Goal: Transaction & Acquisition: Purchase product/service

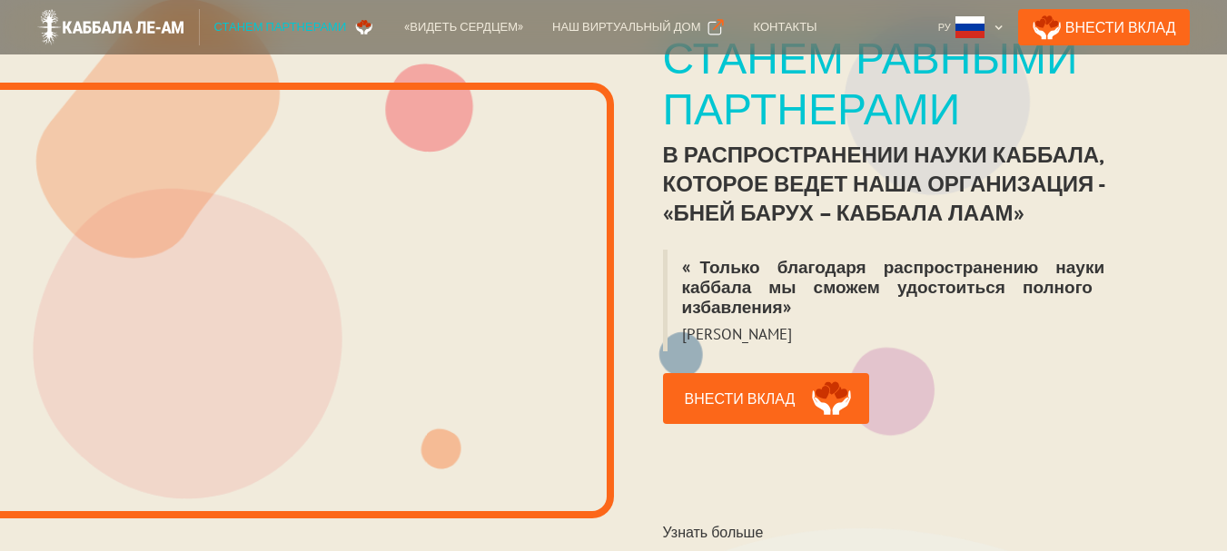
scroll to position [363, 0]
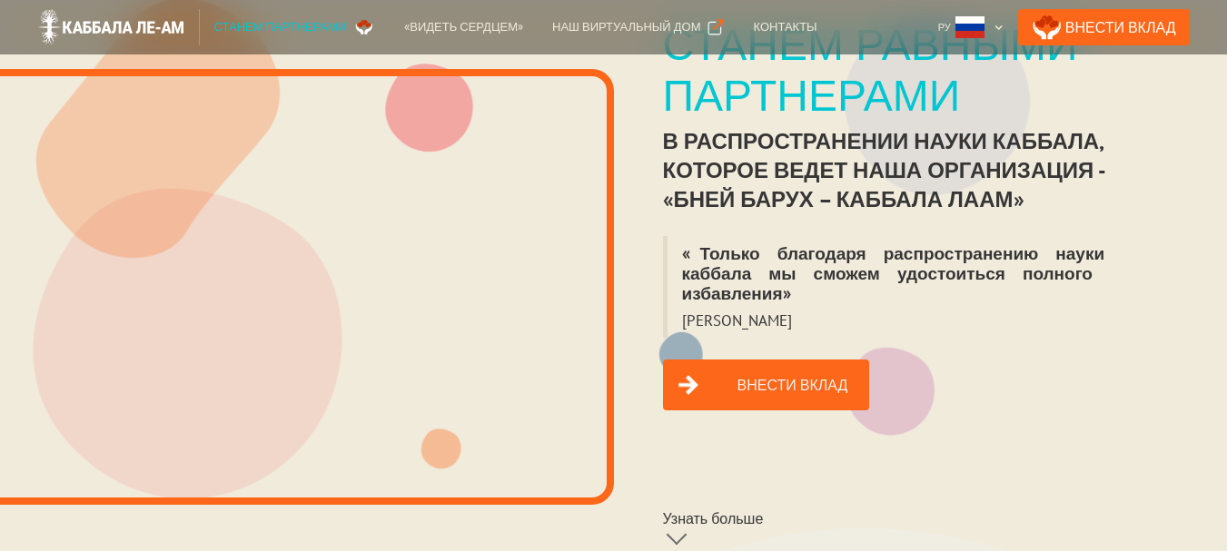
click at [756, 360] on link "Внести вклад" at bounding box center [766, 385] width 207 height 51
click at [758, 360] on link "Внести вклад" at bounding box center [766, 385] width 207 height 51
click at [763, 370] on link "Внести вклад" at bounding box center [766, 385] width 207 height 51
click at [465, 25] on div "«Видеть сердцем»" at bounding box center [463, 27] width 119 height 18
click at [590, 27] on div "Наш виртуальный дом" at bounding box center [626, 27] width 148 height 18
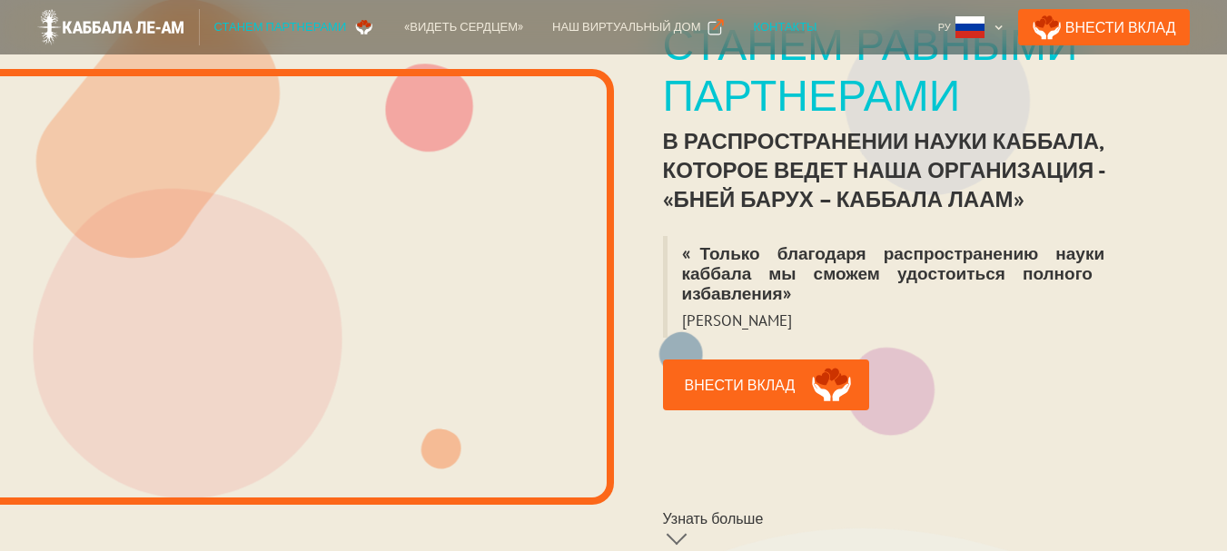
click at [754, 24] on div "Контакты" at bounding box center [785, 27] width 64 height 18
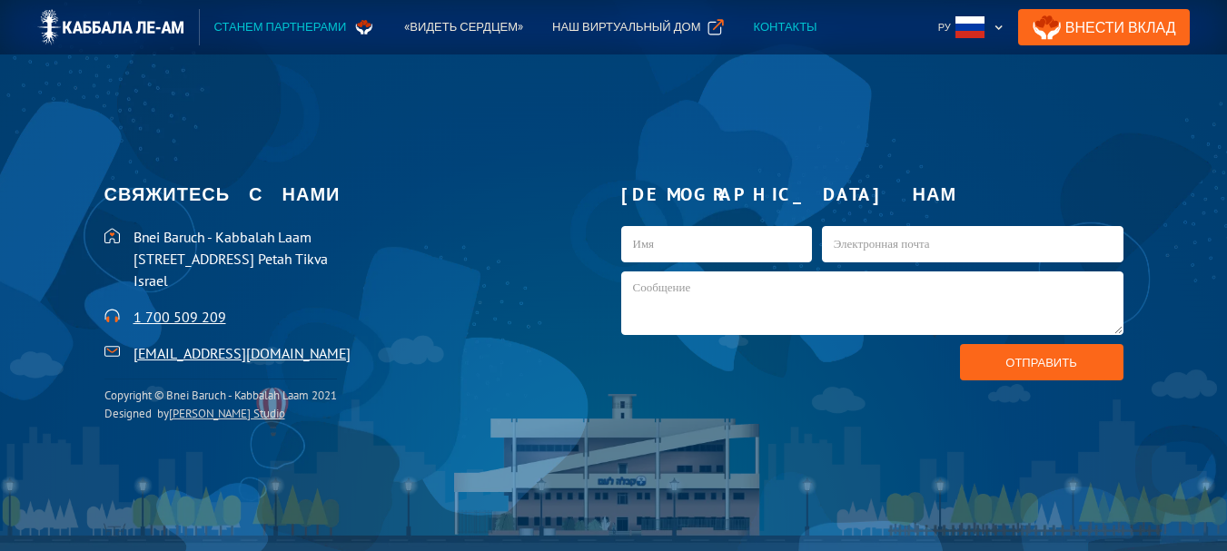
scroll to position [3733, 0]
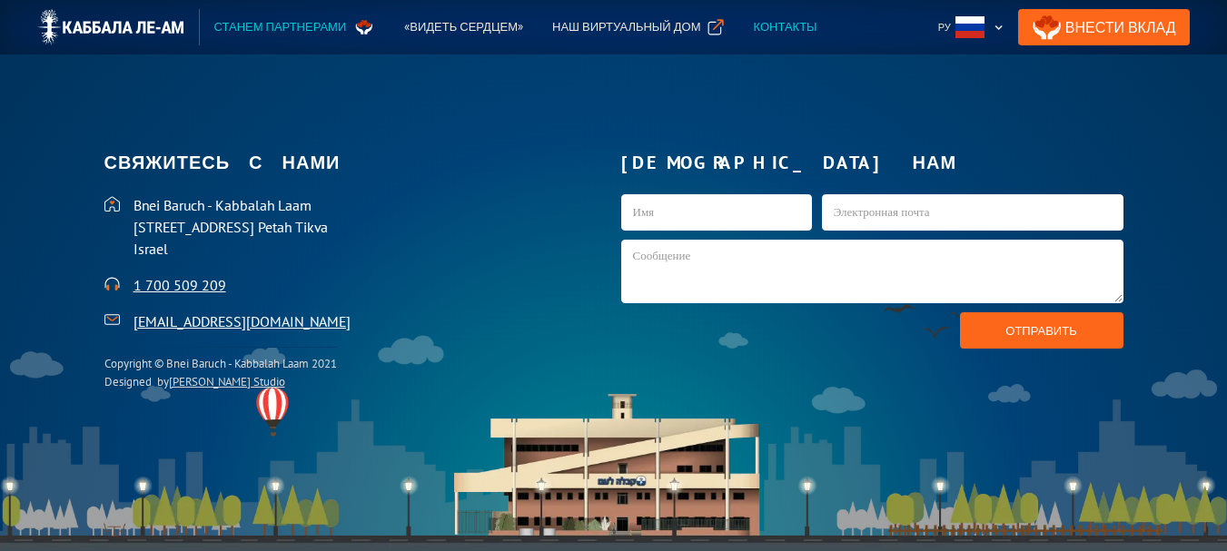
scroll to position [363, 0]
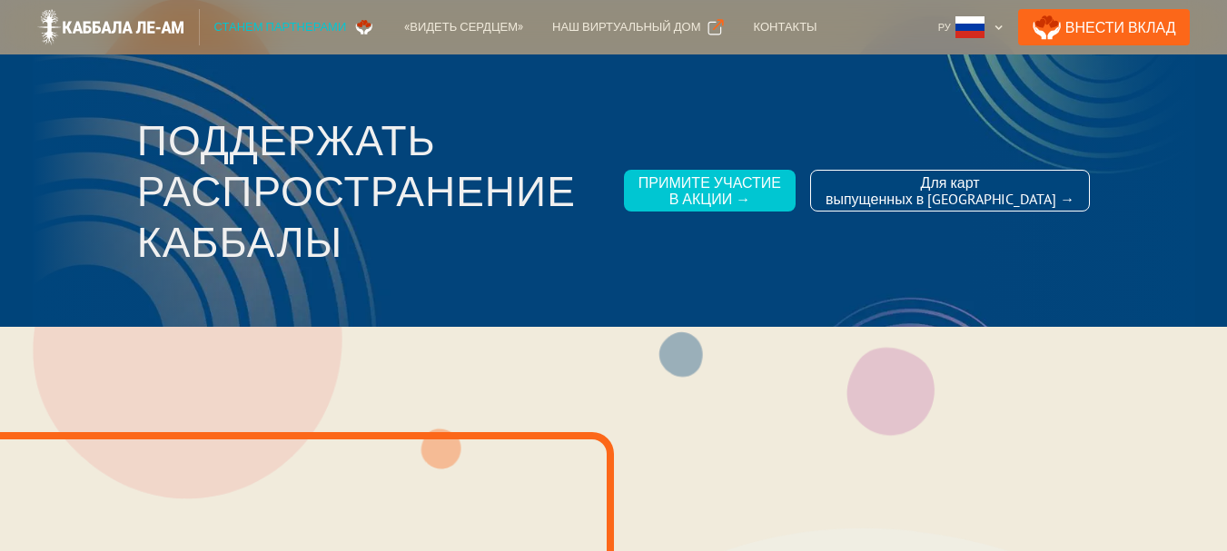
scroll to position [363, 0]
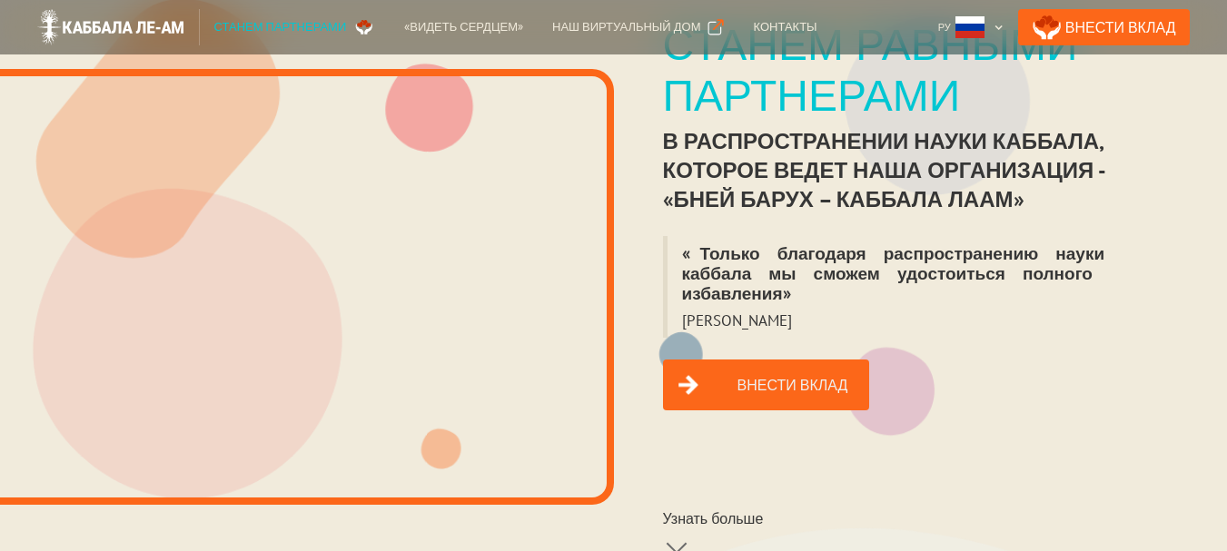
click at [775, 367] on link "Внести вклад" at bounding box center [766, 385] width 207 height 51
click at [760, 369] on link "Внести вклад" at bounding box center [766, 385] width 207 height 51
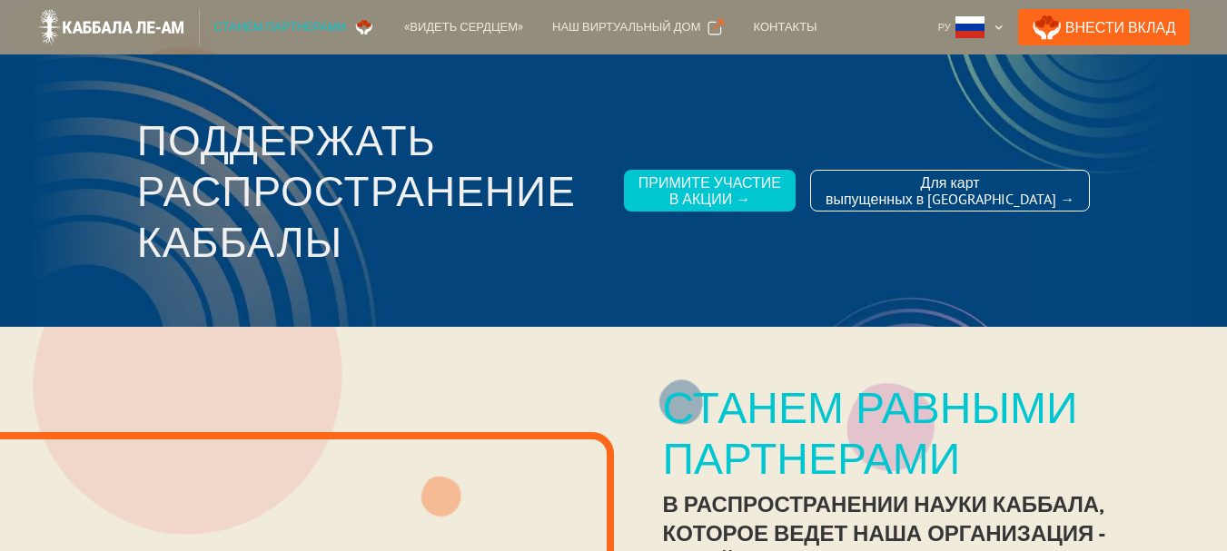
scroll to position [91, 0]
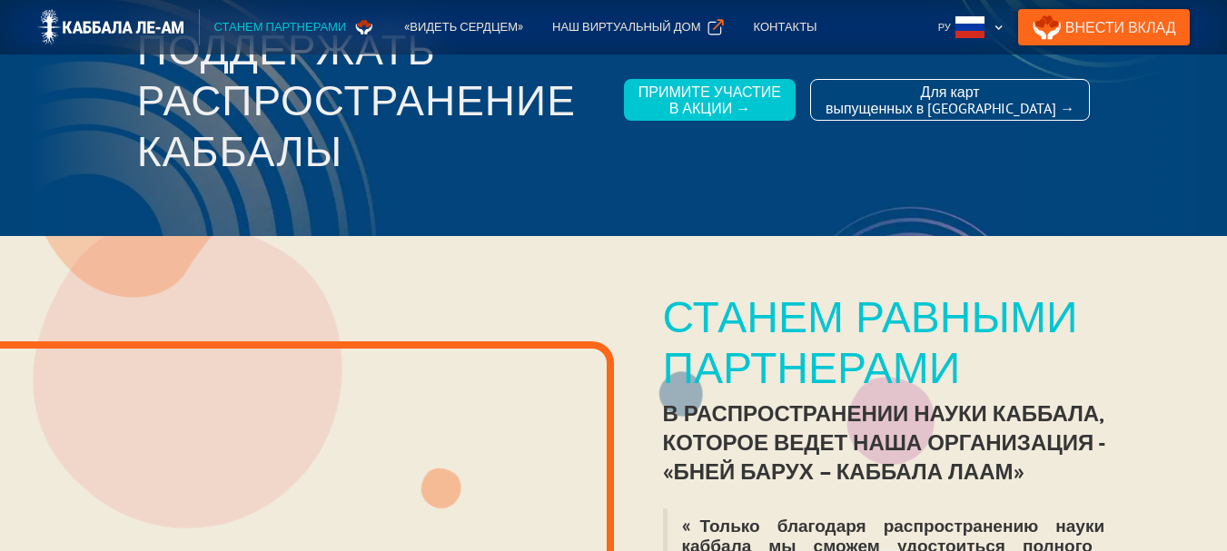
click at [1158, 25] on link "Внести Вклад" at bounding box center [1104, 27] width 173 height 36
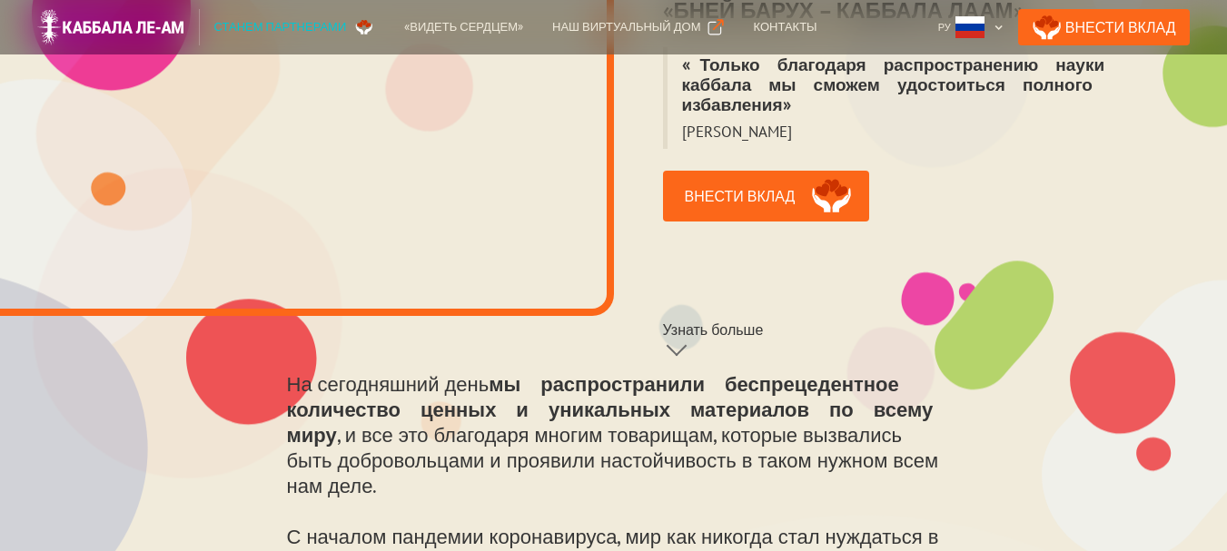
scroll to position [545, 0]
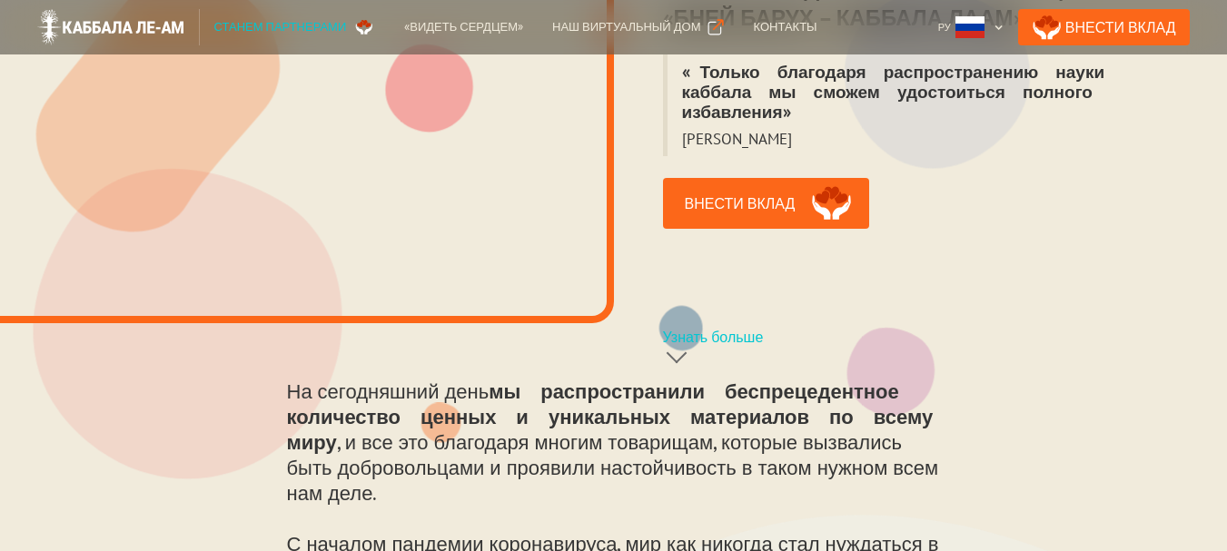
click at [689, 327] on link "Узнать больше" at bounding box center [766, 350] width 207 height 47
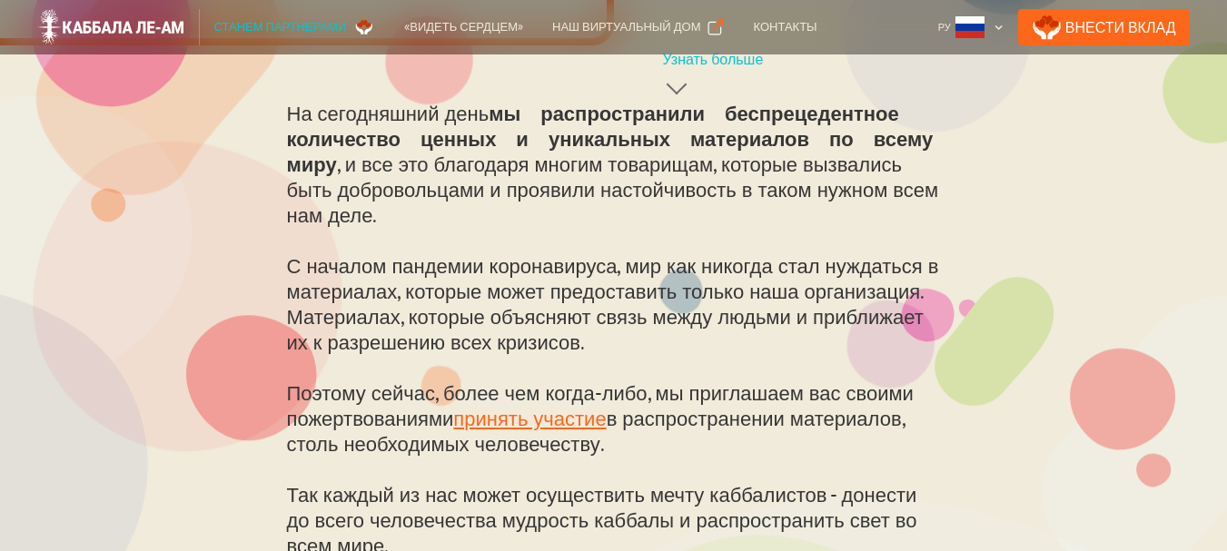
scroll to position [824, 0]
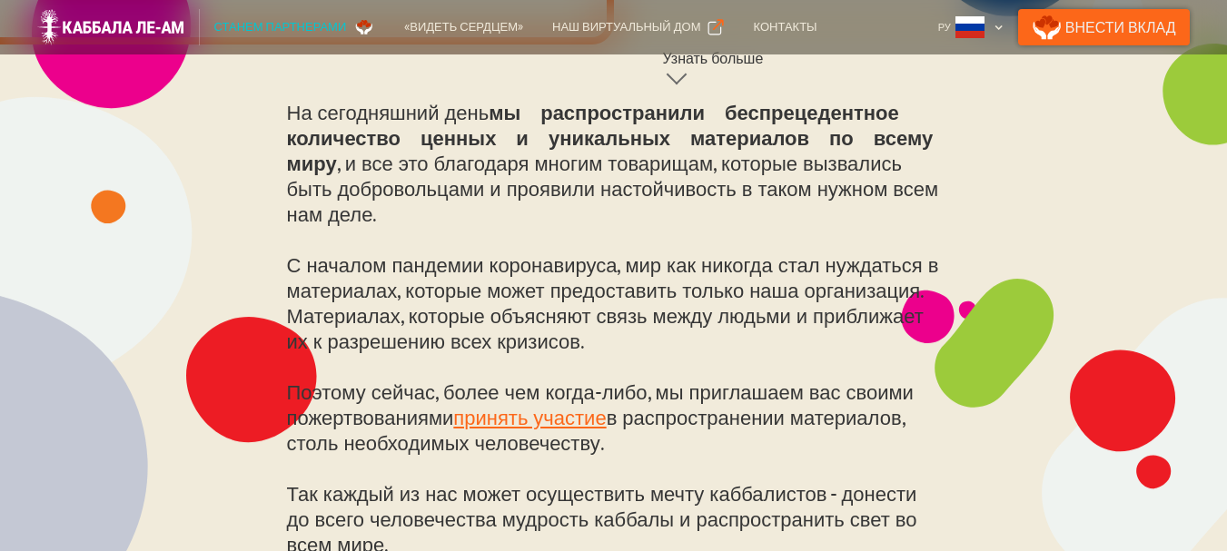
click at [1142, 23] on link "Внести Вклад" at bounding box center [1104, 27] width 173 height 36
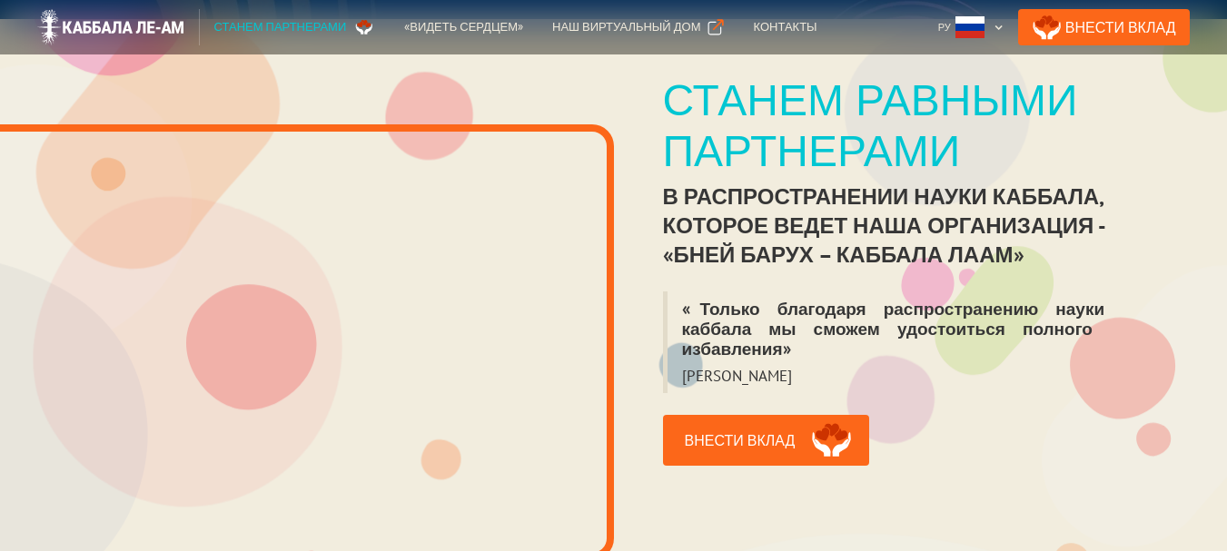
scroll to position [279, 0]
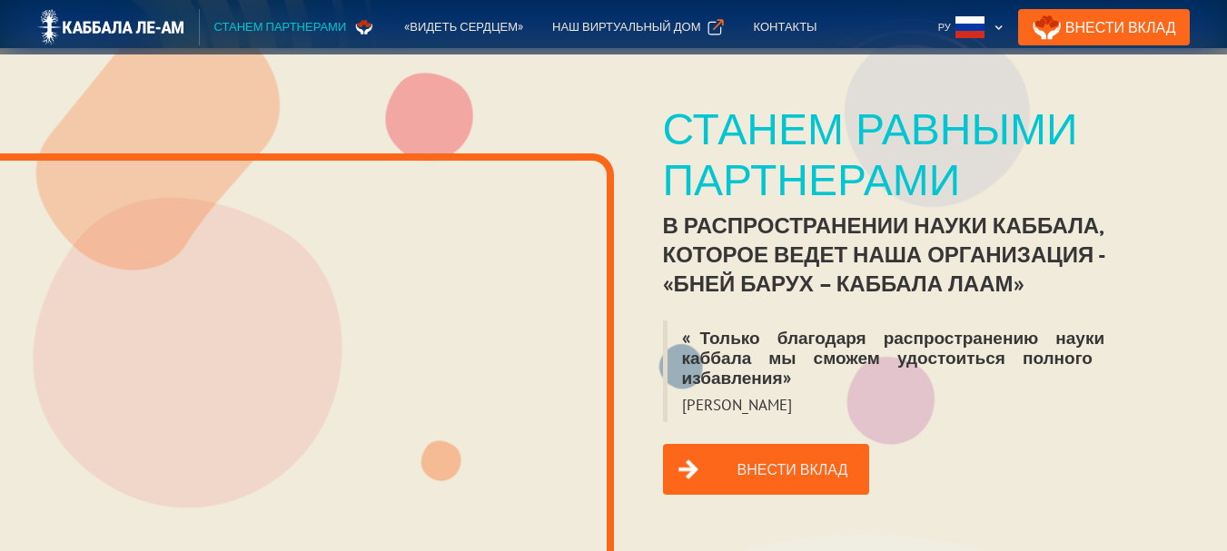
click at [756, 448] on link "Внести вклад" at bounding box center [766, 469] width 207 height 51
click at [611, 25] on div "Наш виртуальный дом" at bounding box center [626, 27] width 148 height 18
click at [755, 452] on link "Внести вклад" at bounding box center [766, 469] width 207 height 51
